Goal: Transaction & Acquisition: Purchase product/service

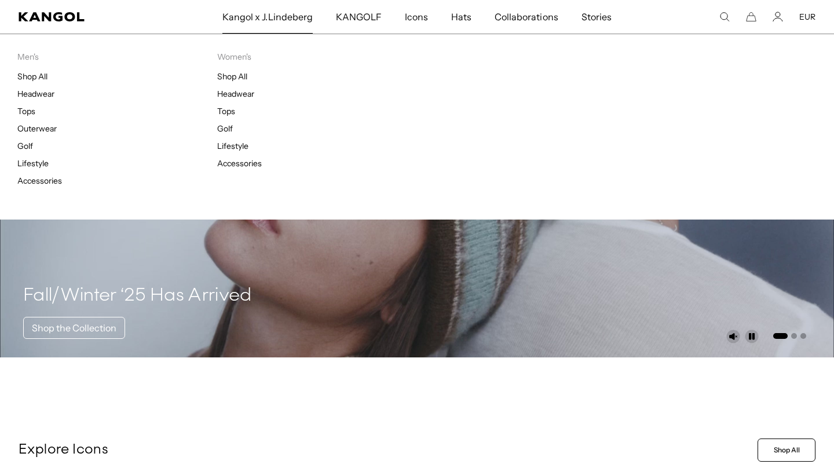
scroll to position [0, 239]
click at [32, 95] on link "Headwear" at bounding box center [35, 94] width 37 height 10
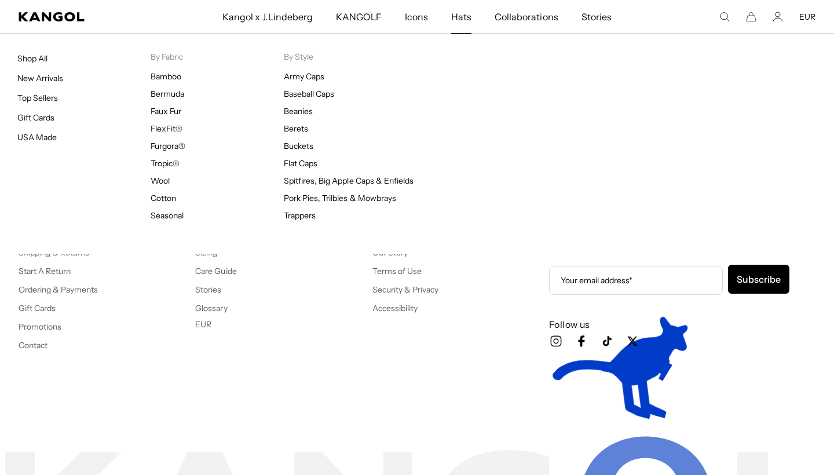
click at [464, 19] on span "Hats" at bounding box center [461, 17] width 20 height 34
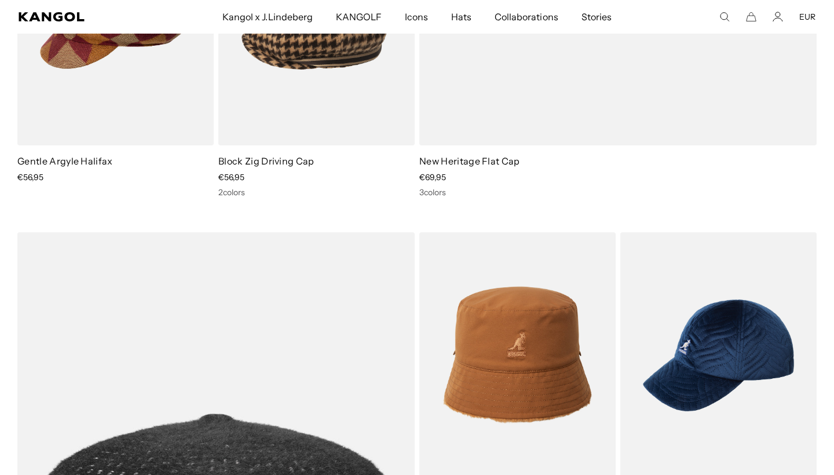
scroll to position [0, 239]
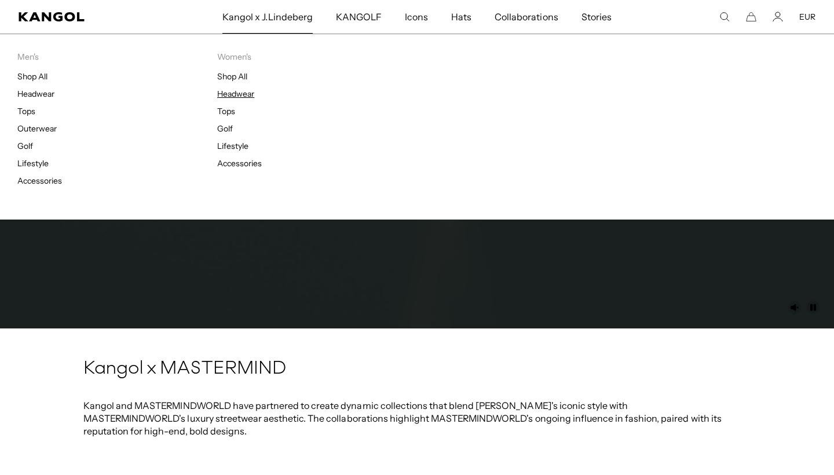
click at [234, 96] on link "Headwear" at bounding box center [235, 94] width 37 height 10
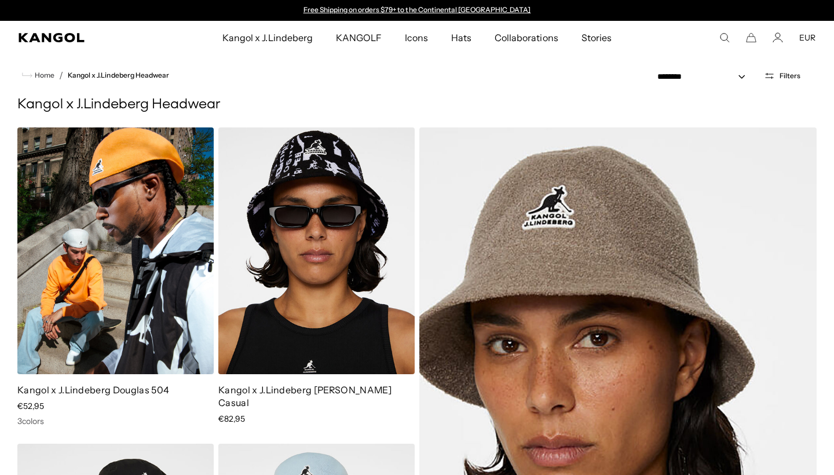
click at [134, 217] on img at bounding box center [115, 250] width 196 height 247
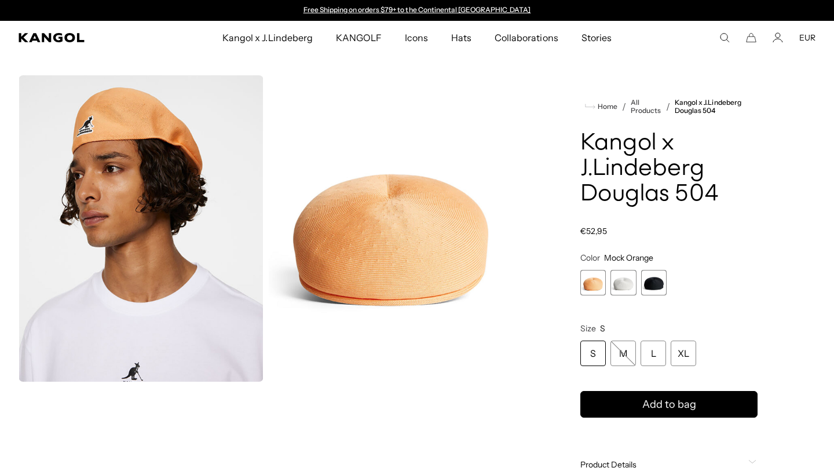
scroll to position [0, 239]
click at [648, 278] on span "3 of 3" at bounding box center [653, 282] width 25 height 25
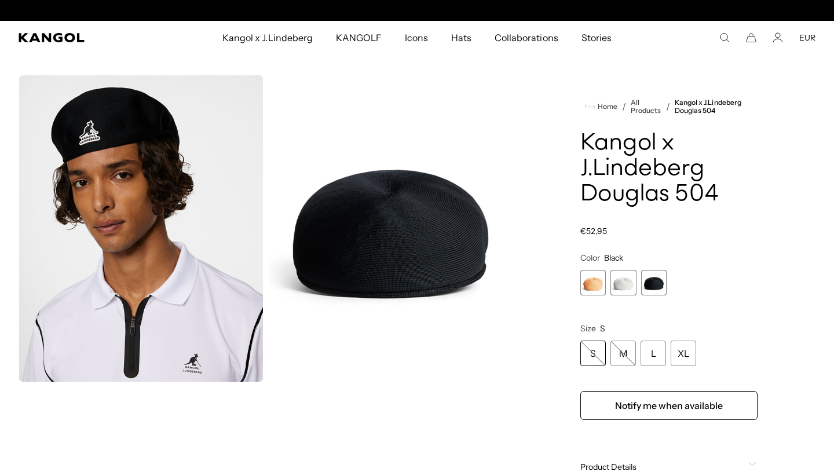
scroll to position [0, 239]
click at [619, 285] on span "2 of 3" at bounding box center [622, 282] width 25 height 25
